Goal: Task Accomplishment & Management: Use online tool/utility

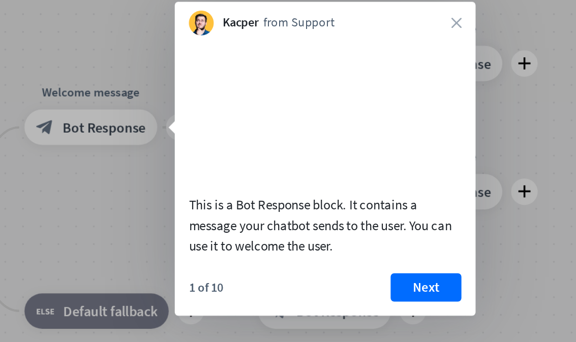
click at [382, 247] on button "Next" at bounding box center [402, 255] width 41 height 16
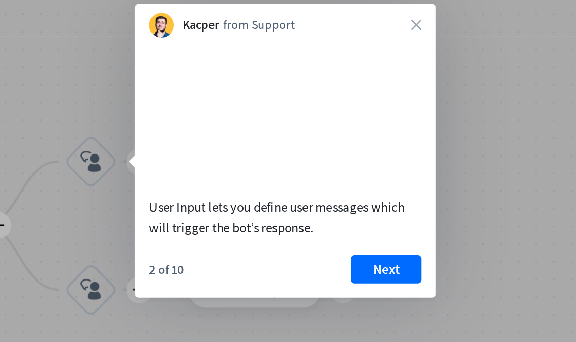
click at [359, 236] on button "Next" at bounding box center [379, 244] width 41 height 16
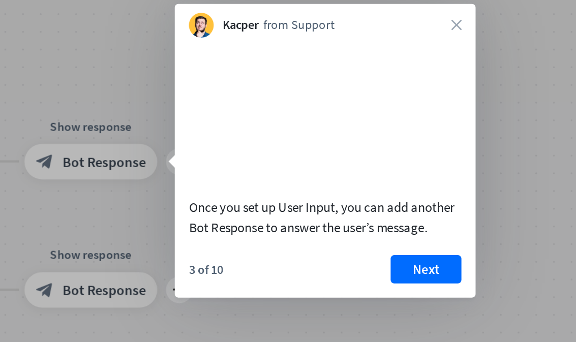
click at [382, 236] on button "Next" at bounding box center [402, 244] width 41 height 16
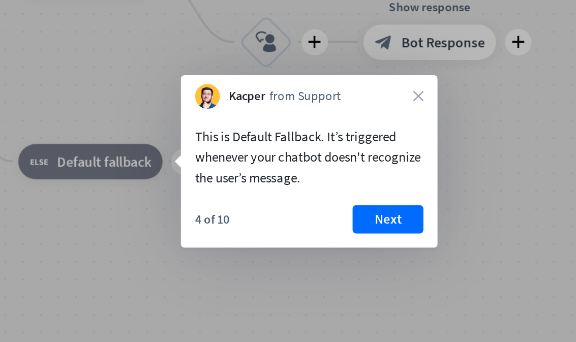
click at [360, 208] on button "Next" at bounding box center [380, 216] width 41 height 16
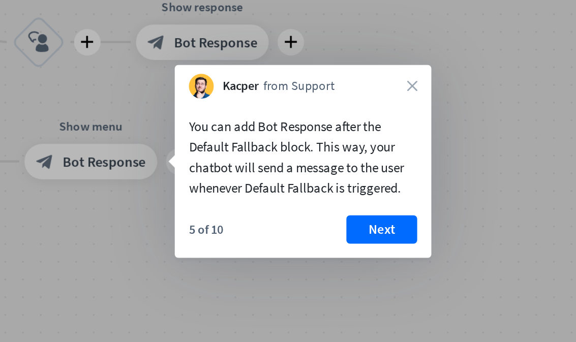
click at [356, 214] on button "Next" at bounding box center [376, 222] width 41 height 16
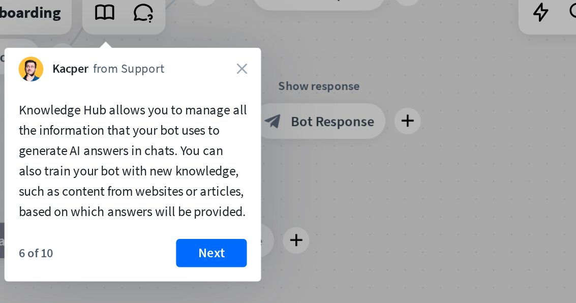
click at [191, 182] on button "Next" at bounding box center [211, 190] width 41 height 16
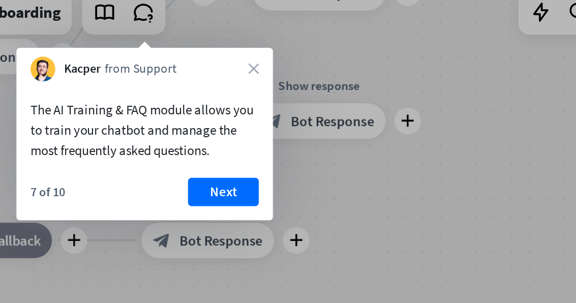
click at [198, 147] on button "Next" at bounding box center [218, 155] width 41 height 16
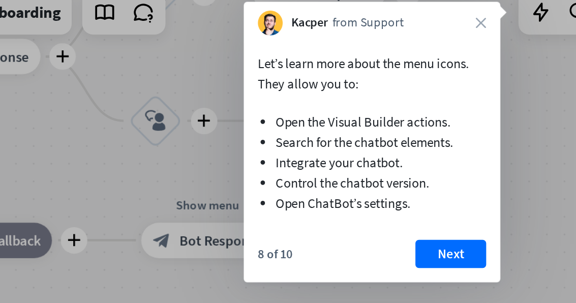
click at [329, 182] on button "Next" at bounding box center [349, 190] width 41 height 16
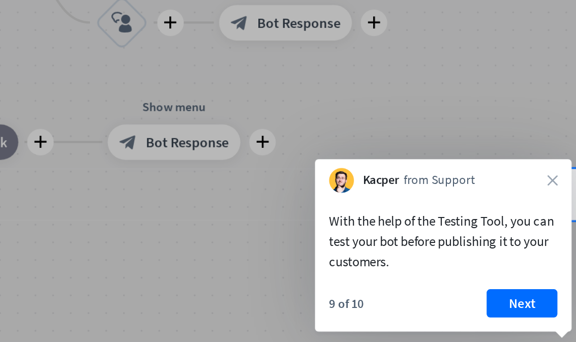
click at [389, 267] on button "Next" at bounding box center [409, 275] width 41 height 16
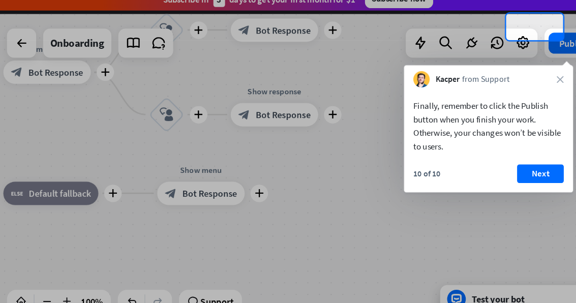
click at [485, 158] on button "Next" at bounding box center [505, 166] width 41 height 16
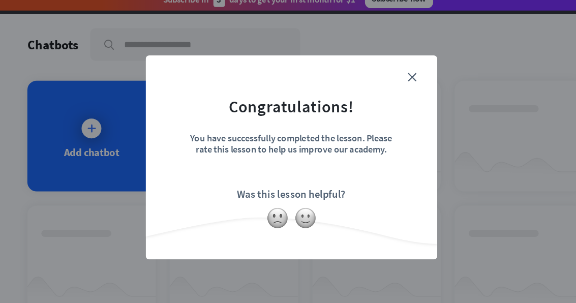
click at [291, 195] on img at bounding box center [300, 204] width 19 height 19
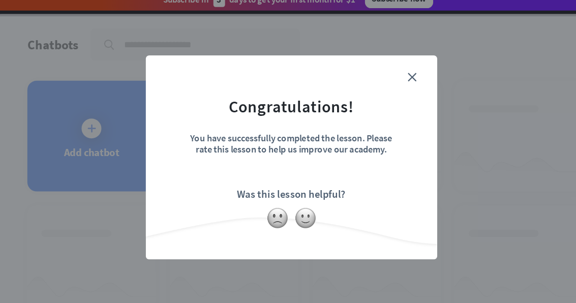
click at [390, 78] on icon "close" at bounding box center [394, 82] width 8 height 8
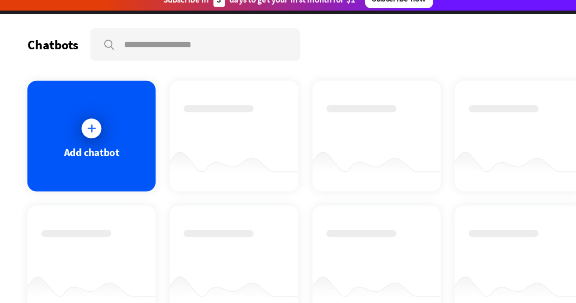
click at [105, 117] on div at bounding box center [113, 125] width 17 height 17
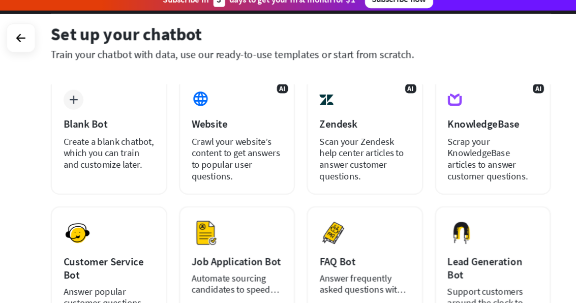
scroll to position [53, 0]
click at [204, 137] on div "Crawl your website’s content to get answers to popular user questions." at bounding box center [240, 152] width 79 height 41
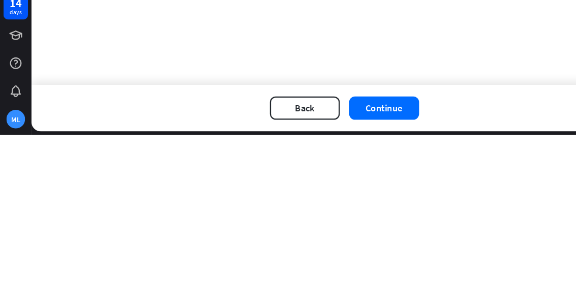
scroll to position [39, 0]
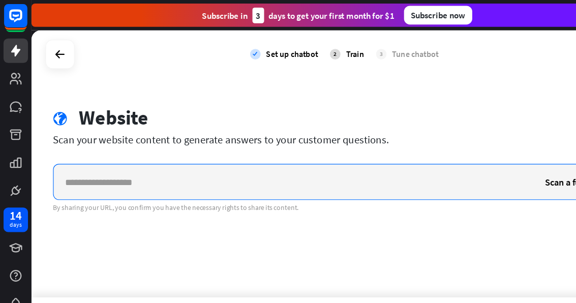
click at [74, 143] on input "text" at bounding box center [256, 158] width 418 height 30
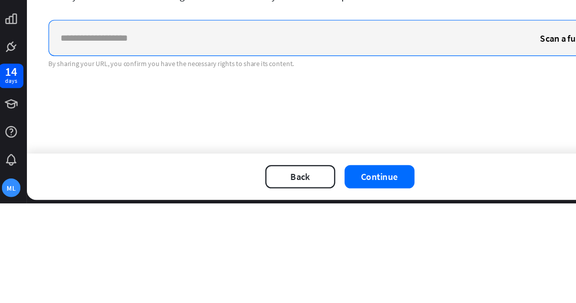
paste input "**********"
type input "**********"
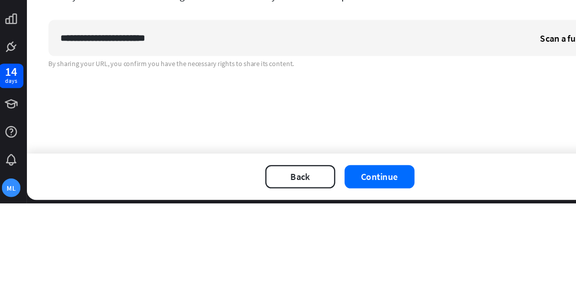
click at [489, 154] on span "Scan a full page" at bounding box center [501, 159] width 53 height 10
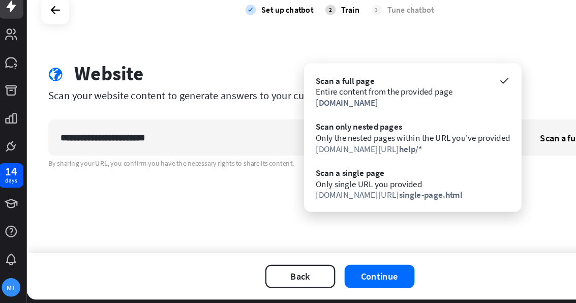
click at [344, 269] on button "Continue" at bounding box center [334, 279] width 61 height 20
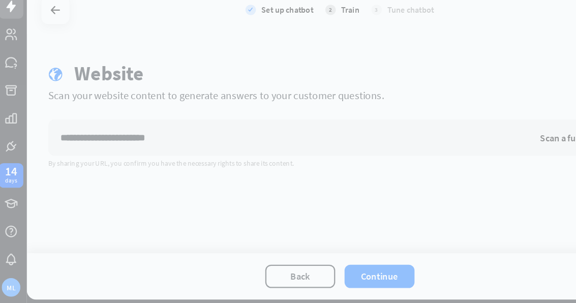
click at [345, 236] on div at bounding box center [288, 151] width 576 height 303
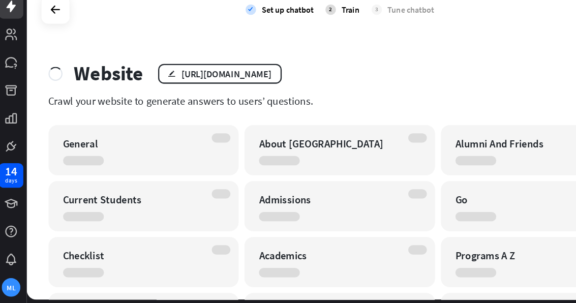
click at [55, 38] on div at bounding box center [52, 47] width 19 height 19
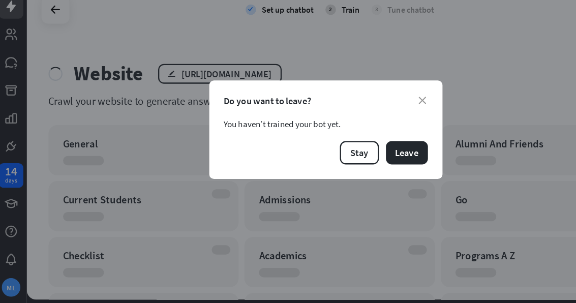
click at [315, 162] on button "Stay" at bounding box center [317, 172] width 34 height 20
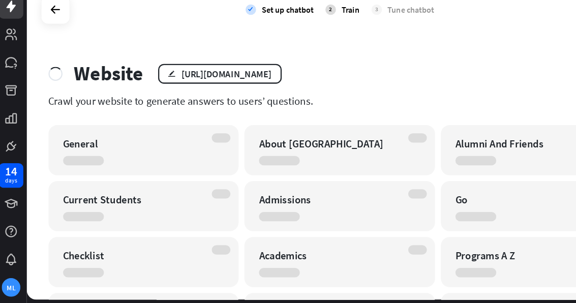
click at [302, 43] on div "Train" at bounding box center [310, 47] width 16 height 9
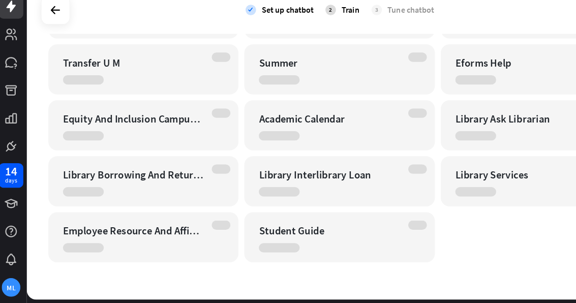
scroll to position [2901, 0]
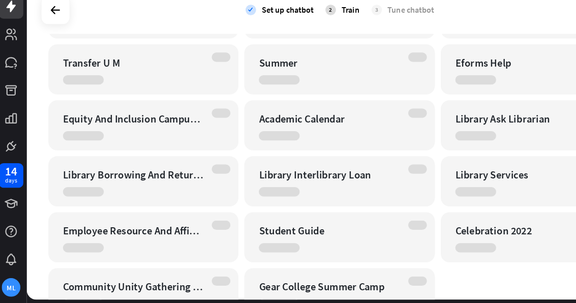
click at [46, 41] on icon at bounding box center [52, 47] width 12 height 12
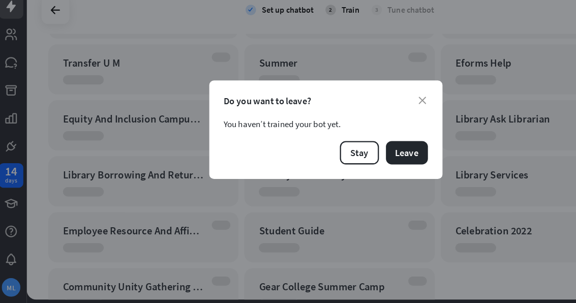
click at [359, 162] on button "Leave" at bounding box center [359, 172] width 37 height 20
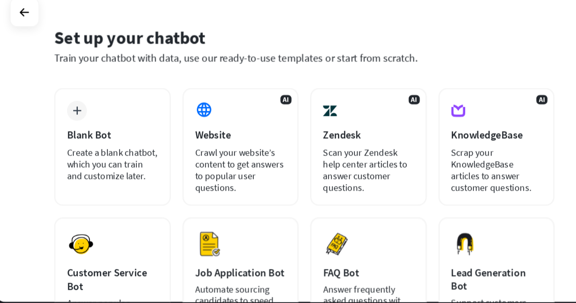
scroll to position [22, 0]
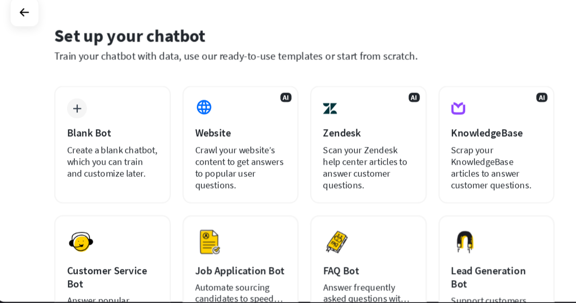
click at [226, 122] on div "AI Website Crawl your website’s content to get answers to popular user question…" at bounding box center [241, 162] width 102 height 103
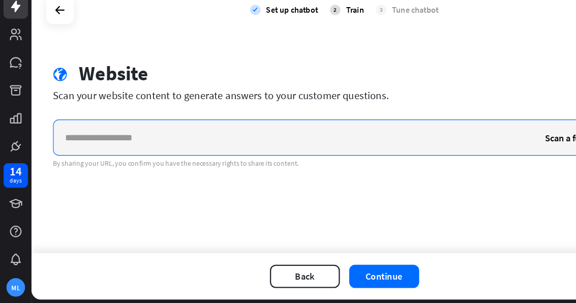
click at [255, 143] on input "text" at bounding box center [256, 158] width 418 height 30
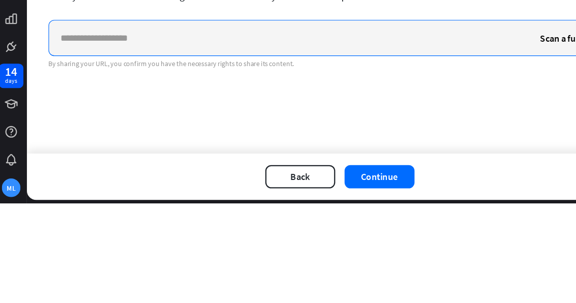
paste input "**********"
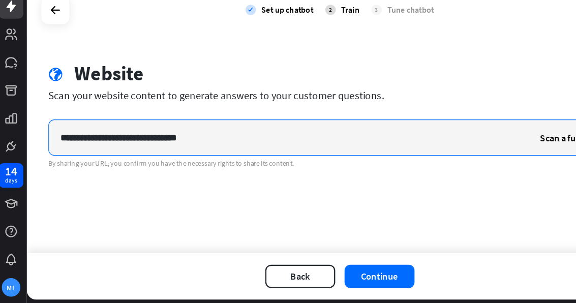
type input "**********"
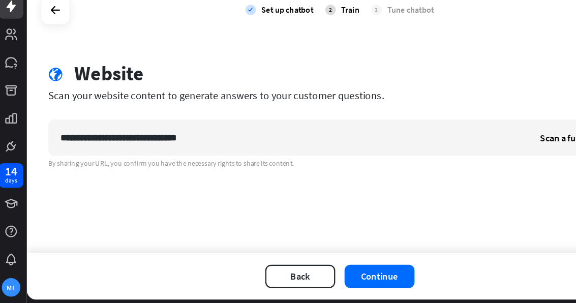
click at [335, 269] on button "Continue" at bounding box center [334, 279] width 61 height 20
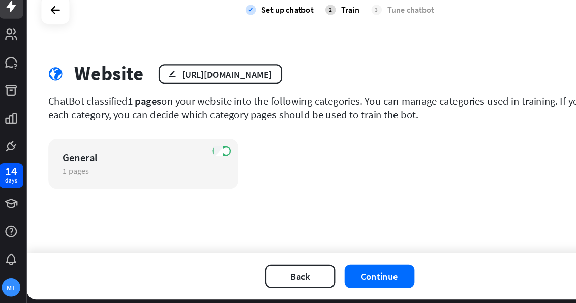
click at [331, 269] on button "Continue" at bounding box center [334, 279] width 61 height 20
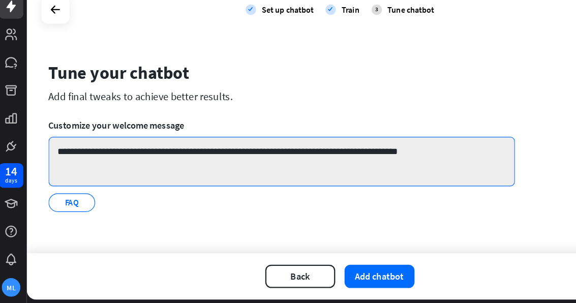
click at [130, 158] on textarea "**********" at bounding box center [249, 179] width 407 height 43
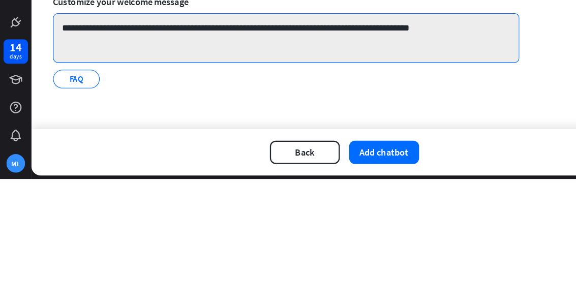
click at [255, 158] on textarea "**********" at bounding box center [249, 179] width 407 height 43
click at [152, 158] on textarea "**********" at bounding box center [249, 179] width 407 height 43
click at [147, 158] on textarea "**********" at bounding box center [249, 179] width 407 height 43
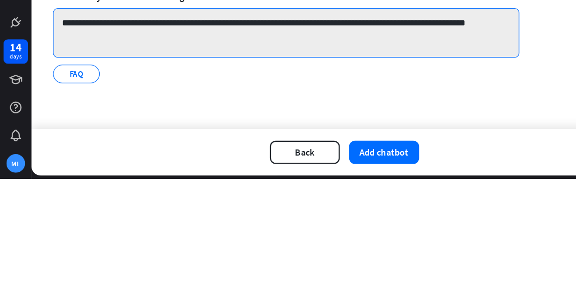
scroll to position [4, 0]
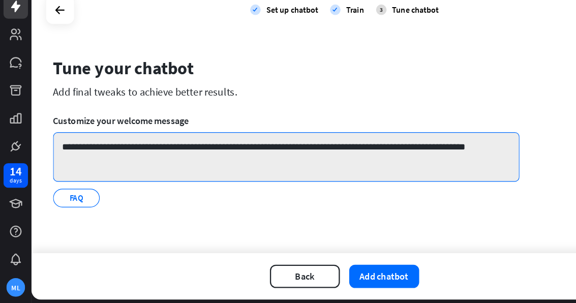
type textarea "**********"
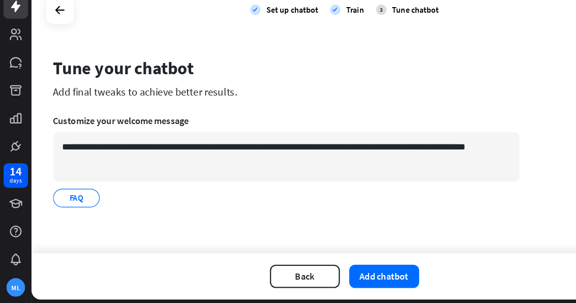
click at [342, 269] on button "Add chatbot" at bounding box center [334, 279] width 61 height 20
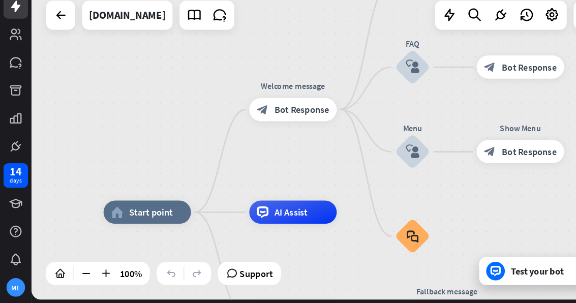
click at [466, 263] on div "Test your bot" at bounding box center [489, 275] width 142 height 24
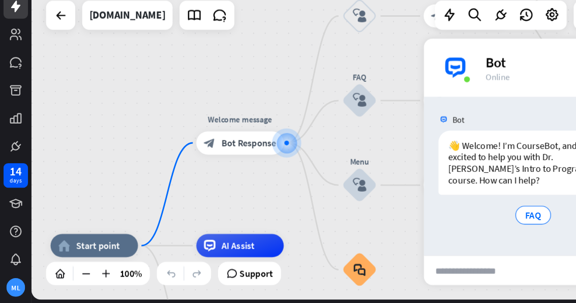
click at [452, 262] on input "text" at bounding box center [447, 274] width 154 height 25
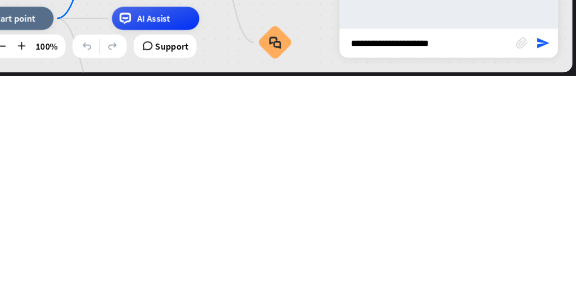
type input "**********"
click at [541, 268] on icon "send" at bounding box center [547, 274] width 12 height 12
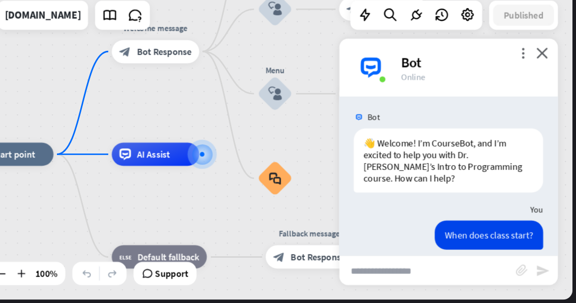
scroll to position [103, 0]
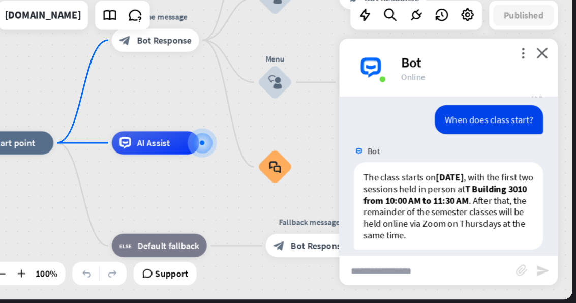
click at [370, 262] on input "text" at bounding box center [447, 274] width 154 height 25
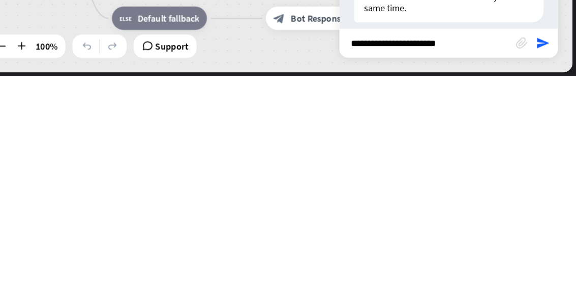
type input "**********"
click at [541, 268] on icon "send" at bounding box center [547, 274] width 12 height 12
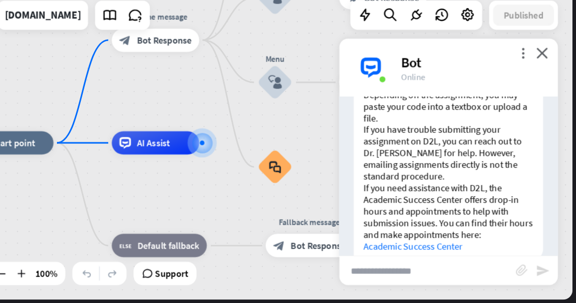
scroll to position [385, 0]
click at [370, 262] on input "text" at bounding box center [447, 274] width 154 height 25
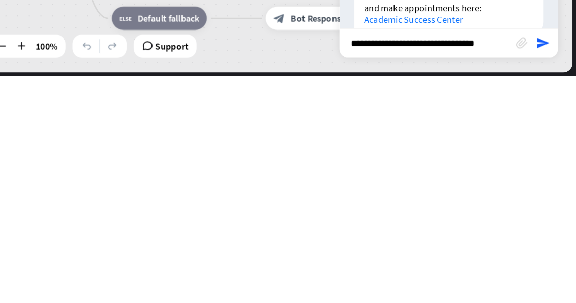
type input "**********"
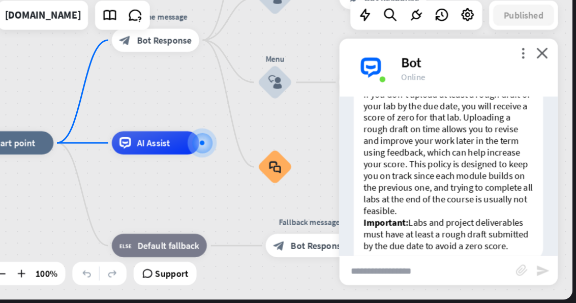
scroll to position [617, 0]
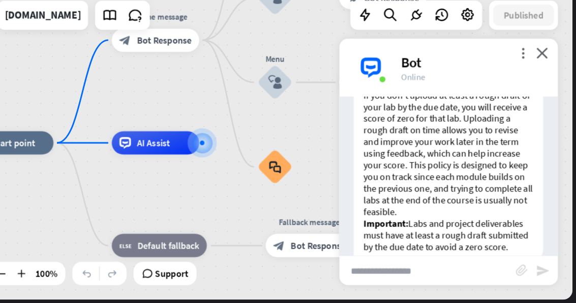
click at [388, 262] on input "text" at bounding box center [447, 274] width 154 height 25
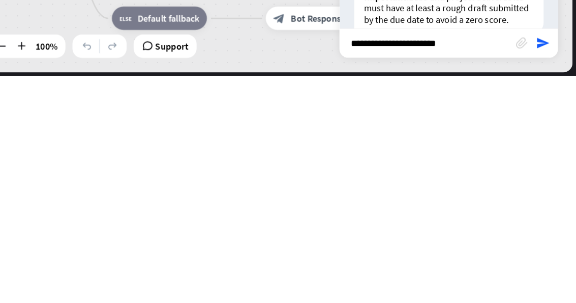
type input "**********"
click at [541, 268] on icon "send" at bounding box center [547, 274] width 12 height 12
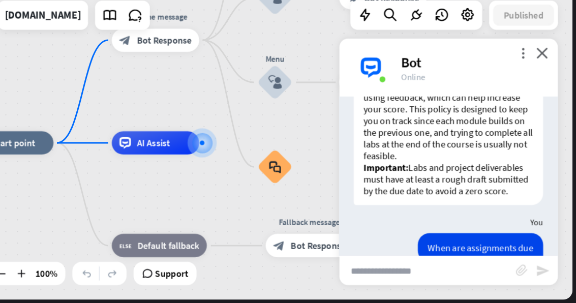
scroll to position [665, 0]
click at [525, 80] on icon "more_vert" at bounding box center [530, 85] width 10 height 10
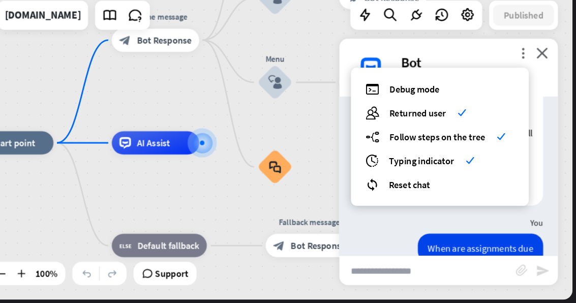
click at [475, 91] on div "If you don’t upload at least a rough draft of your lab by the due date, you wil…" at bounding box center [465, 141] width 191 height 163
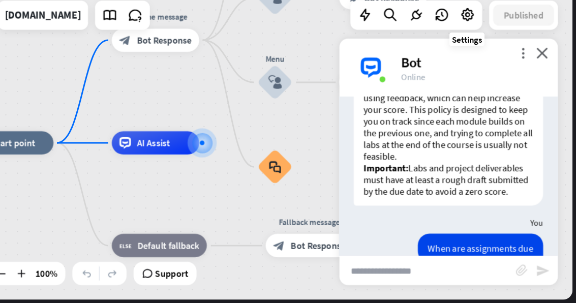
click at [475, 45] on icon at bounding box center [481, 51] width 13 height 13
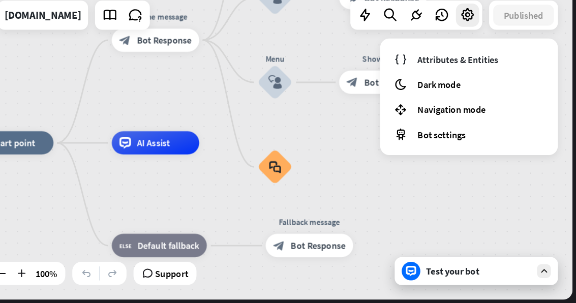
click at [438, 151] on span "Bot settings" at bounding box center [459, 156] width 42 height 10
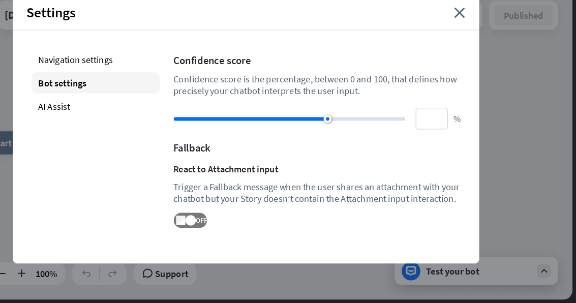
click at [101, 122] on div "AI Assist" at bounding box center [157, 131] width 112 height 18
type input "**"
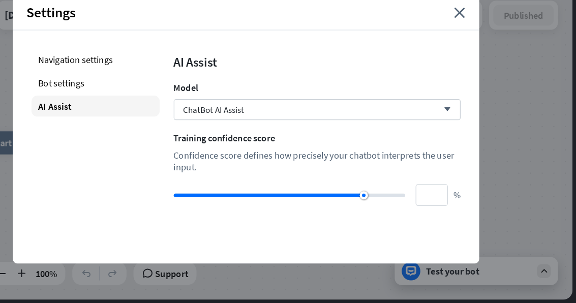
click at [101, 122] on div "AI Assist" at bounding box center [157, 131] width 112 height 18
click at [392, 125] on div "ChatBot AI Assist arrow_down" at bounding box center [350, 134] width 250 height 18
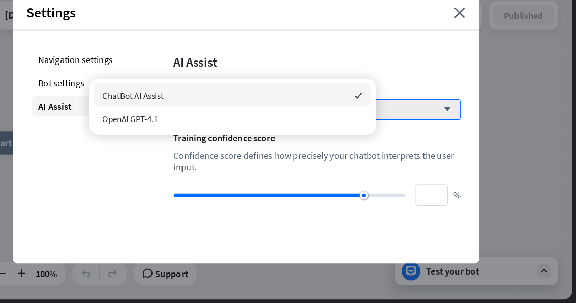
click at [386, 154] on div "Training confidence score" at bounding box center [350, 159] width 250 height 10
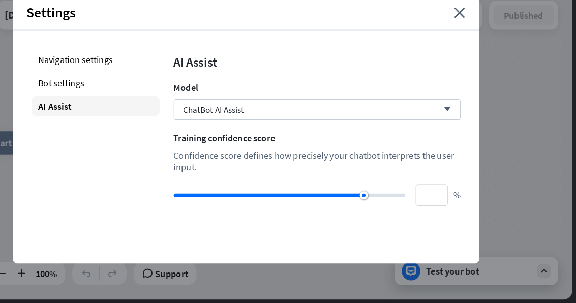
click at [101, 81] on div "Navigation settings" at bounding box center [157, 90] width 112 height 18
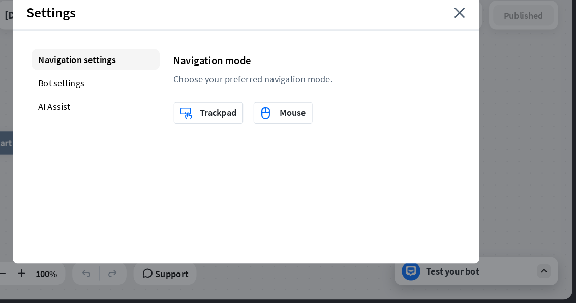
click at [470, 45] on icon "close" at bounding box center [475, 49] width 10 height 9
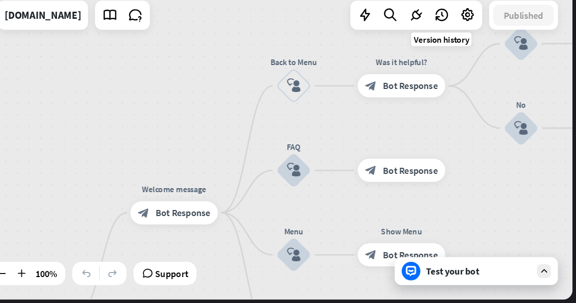
click at [452, 45] on icon at bounding box center [458, 51] width 13 height 13
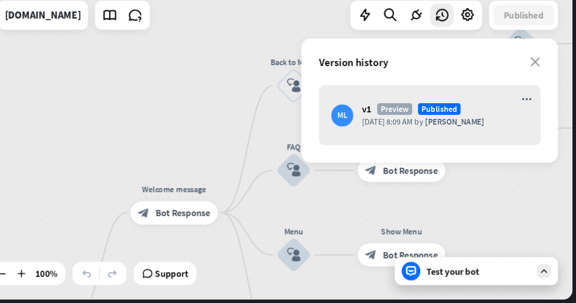
click at [529, 120] on icon "more_horiz" at bounding box center [533, 124] width 9 height 9
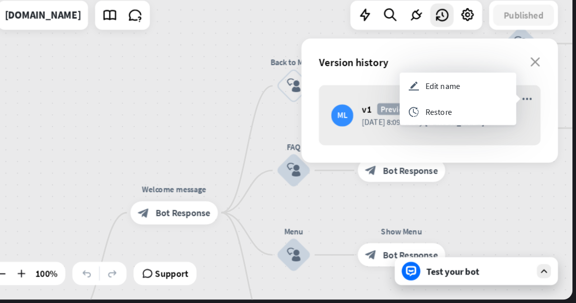
click at [422, 102] on div "edit Edit name" at bounding box center [473, 113] width 102 height 23
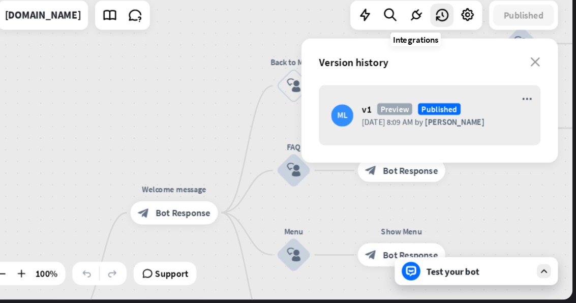
click at [430, 45] on icon at bounding box center [436, 51] width 13 height 13
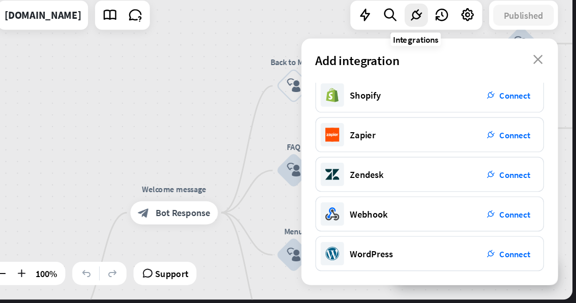
scroll to position [212, 0]
click at [539, 86] on icon "close" at bounding box center [543, 90] width 9 height 8
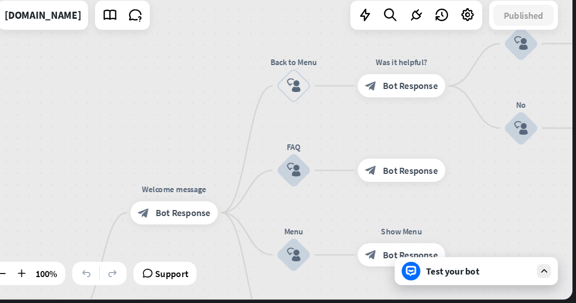
click at [408, 45] on icon at bounding box center [415, 51] width 14 height 13
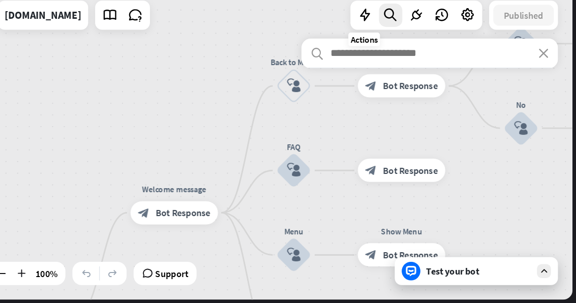
click at [382, 42] on div at bounding box center [392, 52] width 20 height 20
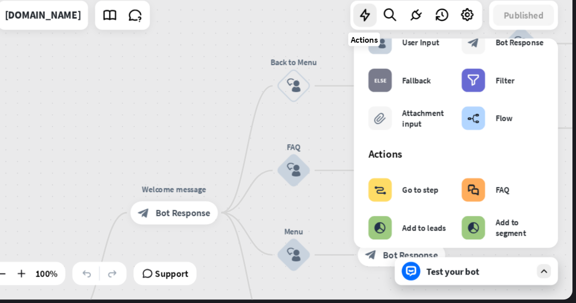
scroll to position [47, 0]
click at [424, 132] on div "Attachment input" at bounding box center [445, 141] width 42 height 18
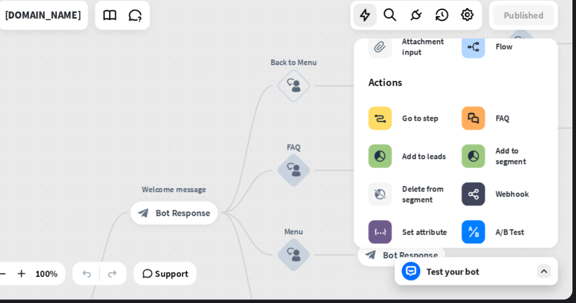
scroll to position [119, 0]
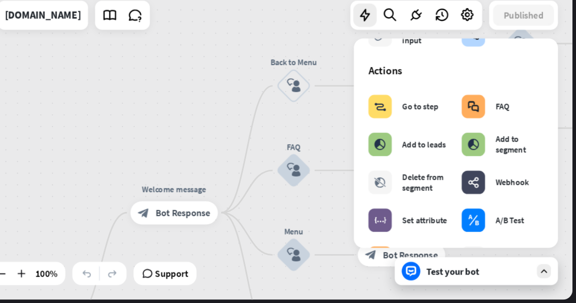
click at [506, 127] on div "FAQ" at bounding box center [512, 131] width 12 height 9
click at [60, 115] on div "home_2 Start point Welcome message block_bot_response Bot Response Back to Menu…" at bounding box center [299, 162] width 545 height 273
click at [543, 270] on icon at bounding box center [547, 274] width 9 height 9
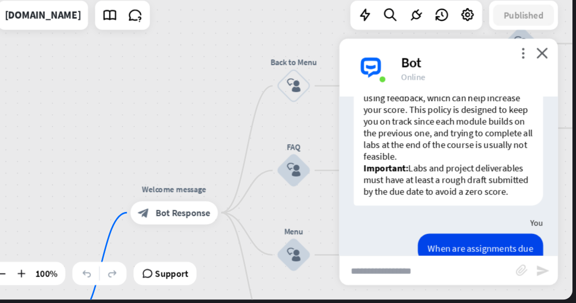
click at [392, 262] on input "text" at bounding box center [447, 274] width 154 height 25
click at [525, 80] on icon "more_vert" at bounding box center [530, 85] width 10 height 10
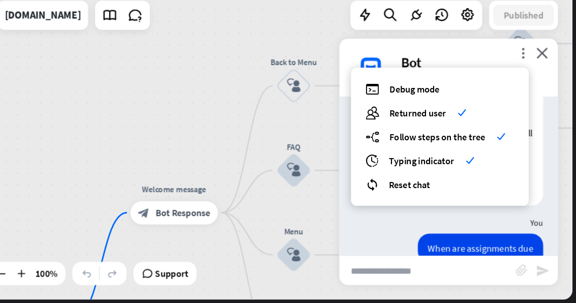
click at [53, 105] on div "home_2 Start point Welcome message block_bot_response Bot Response Back to Menu…" at bounding box center [299, 162] width 545 height 273
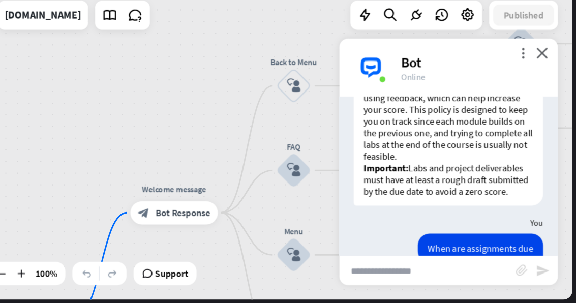
click at [541, 80] on icon "close" at bounding box center [546, 85] width 10 height 10
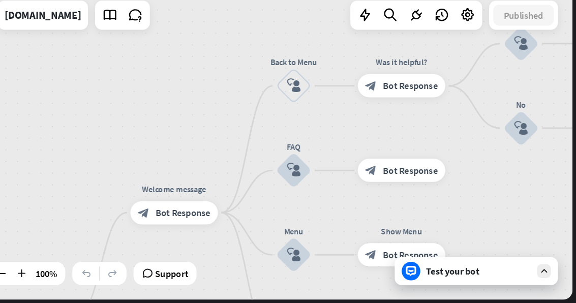
click at [40, 88] on div "home_2 Start point Welcome message block_bot_response Bot Response Back to Menu…" at bounding box center [299, 162] width 545 height 273
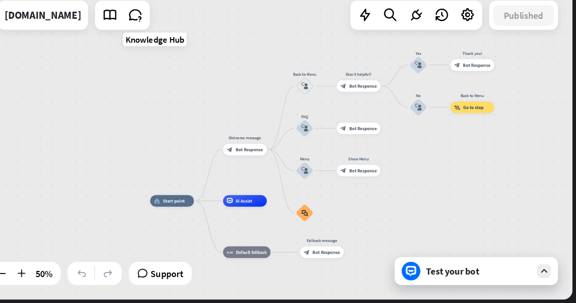
click at [159, 42] on link at bounding box center [169, 52] width 20 height 20
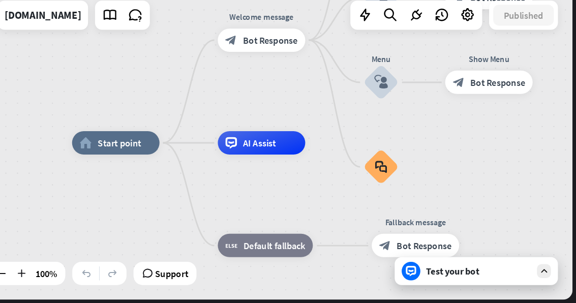
click at [185, 45] on icon at bounding box center [191, 51] width 13 height 13
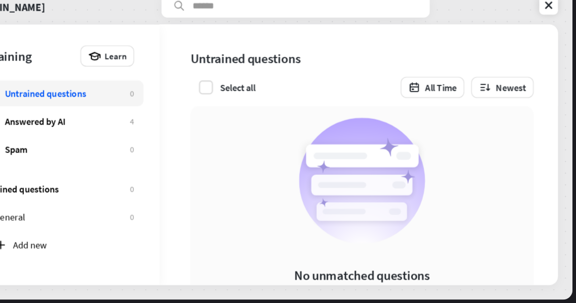
scroll to position [0, 9]
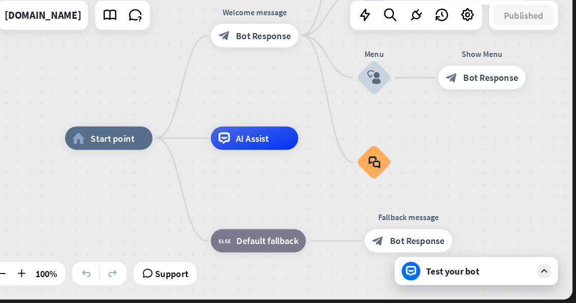
click at [542, 269] on div at bounding box center [548, 275] width 12 height 12
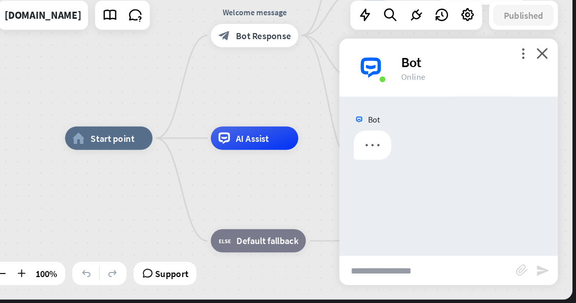
click at [541, 268] on icon "send" at bounding box center [547, 274] width 12 height 12
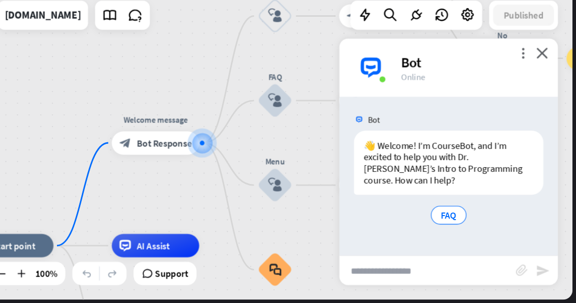
click at [432, 137] on span "Show JSON" at bounding box center [450, 142] width 37 height 10
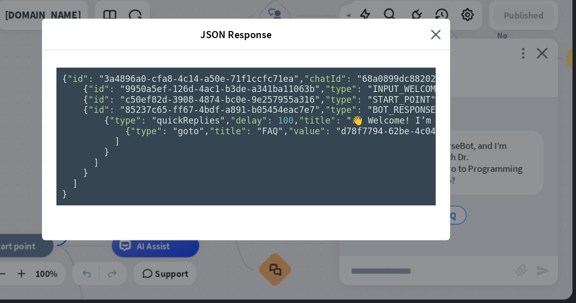
click at [445, 197] on div "JSON Response close { "id": "3a4896a0-cfa8-4c14-a50e-71f1ccfc71ea" , "chatId": …" at bounding box center [288, 151] width 576 height 303
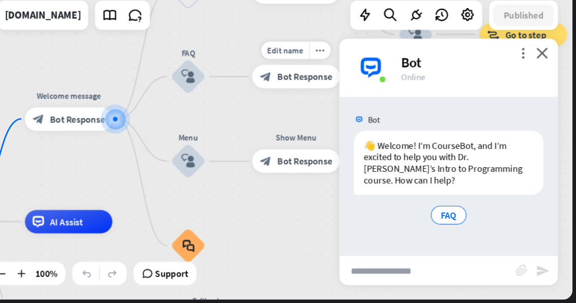
click at [316, 101] on span "Bot Response" at bounding box center [340, 106] width 48 height 10
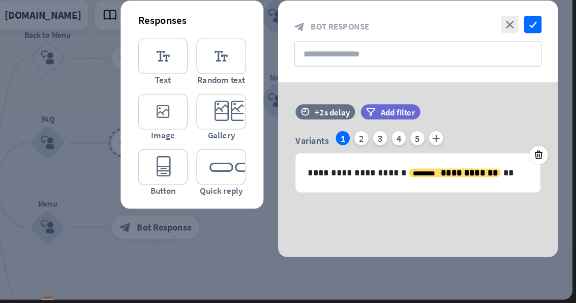
click at [27, 100] on div at bounding box center [299, 162] width 545 height 273
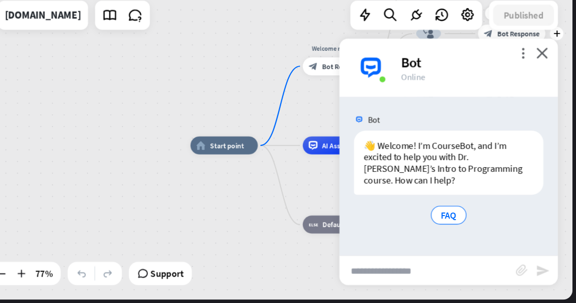
click at [541, 80] on icon "close" at bounding box center [546, 85] width 10 height 10
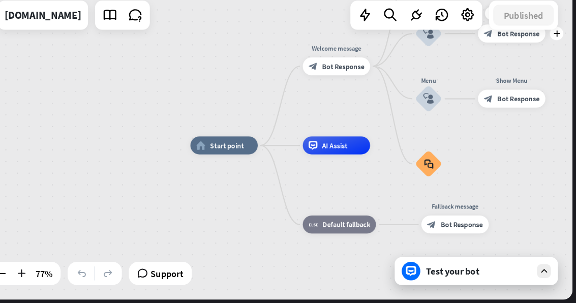
click at [78, 39] on div "[DOMAIN_NAME]" at bounding box center [111, 51] width 67 height 25
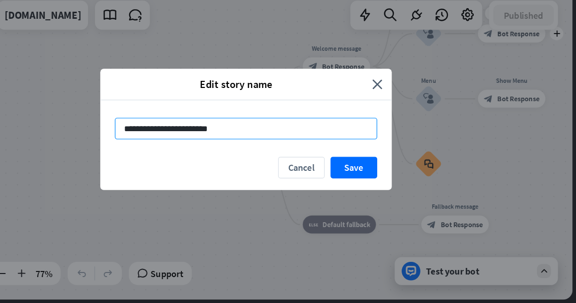
click at [291, 141] on input "**********" at bounding box center [288, 150] width 229 height 19
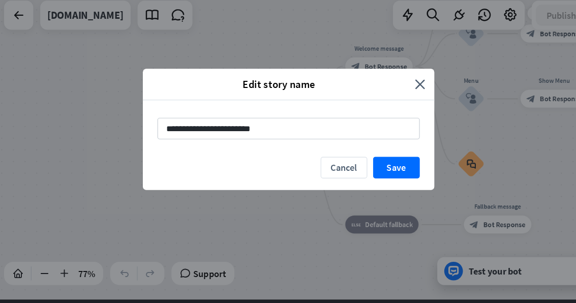
click at [362, 175] on button "Save" at bounding box center [382, 184] width 41 height 19
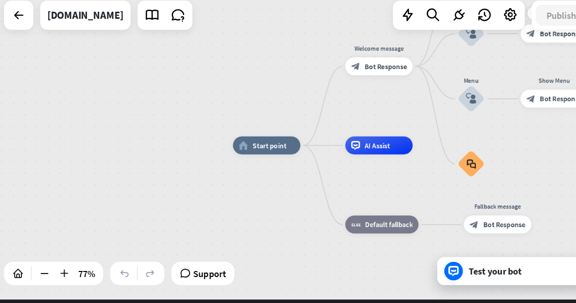
click at [43, 42] on div at bounding box center [53, 52] width 20 height 20
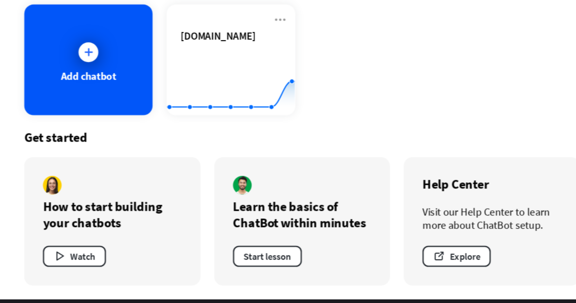
scroll to position [42, 0]
click at [412, 253] on button "Explore" at bounding box center [434, 262] width 59 height 18
